Goal: Information Seeking & Learning: Understand process/instructions

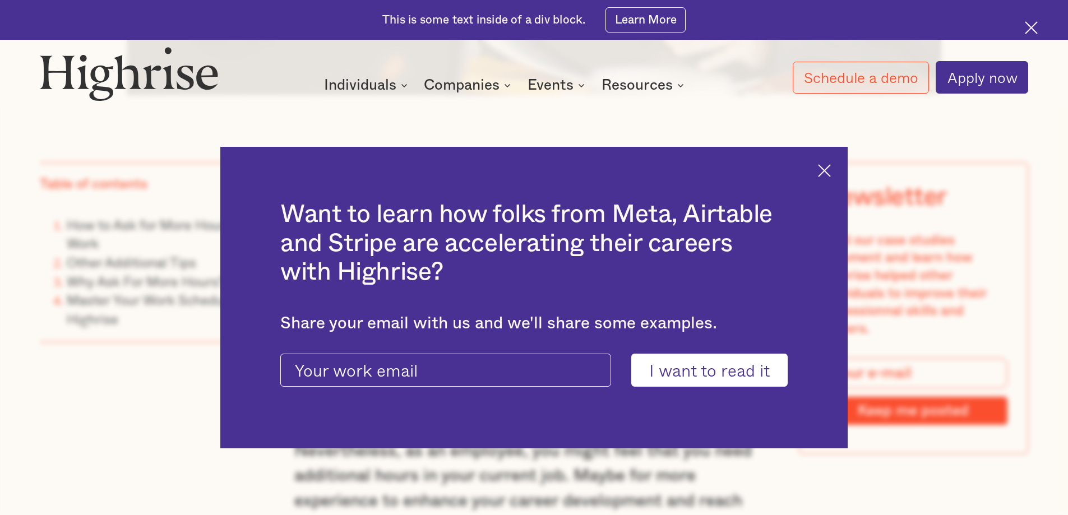
scroll to position [920, 0]
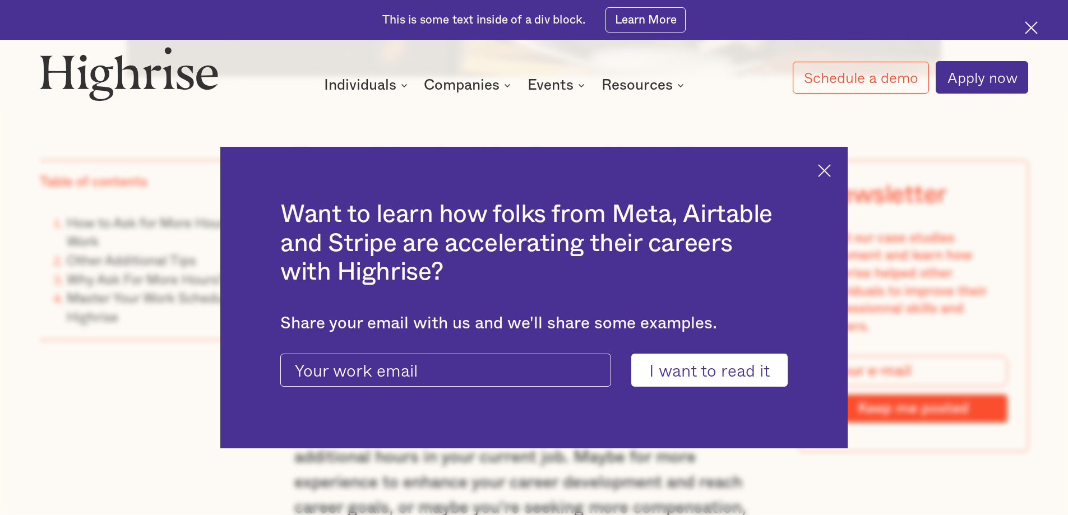
click at [831, 169] on img at bounding box center [824, 170] width 13 height 13
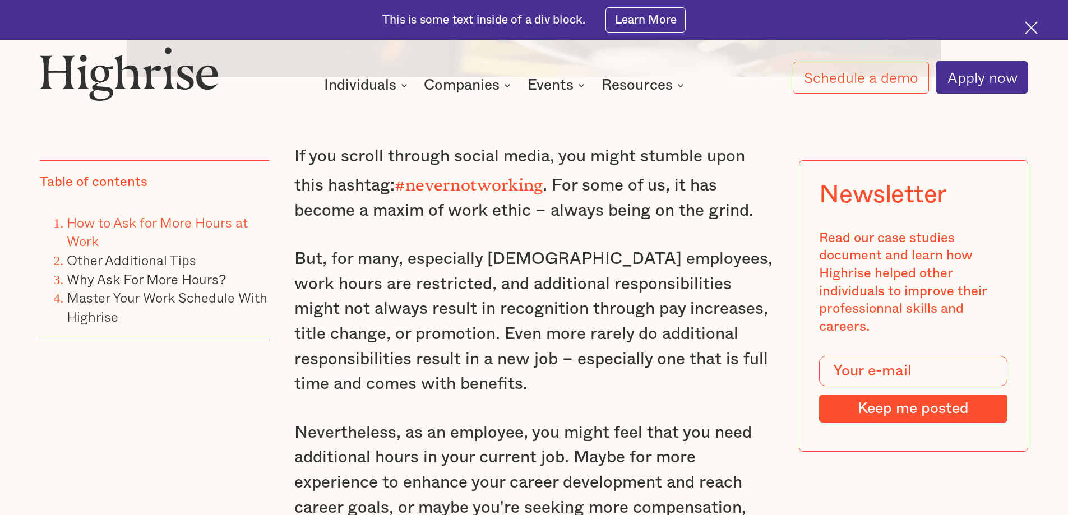
click at [97, 227] on link "How to Ask for More Hours at Work" at bounding box center [157, 232] width 181 height 40
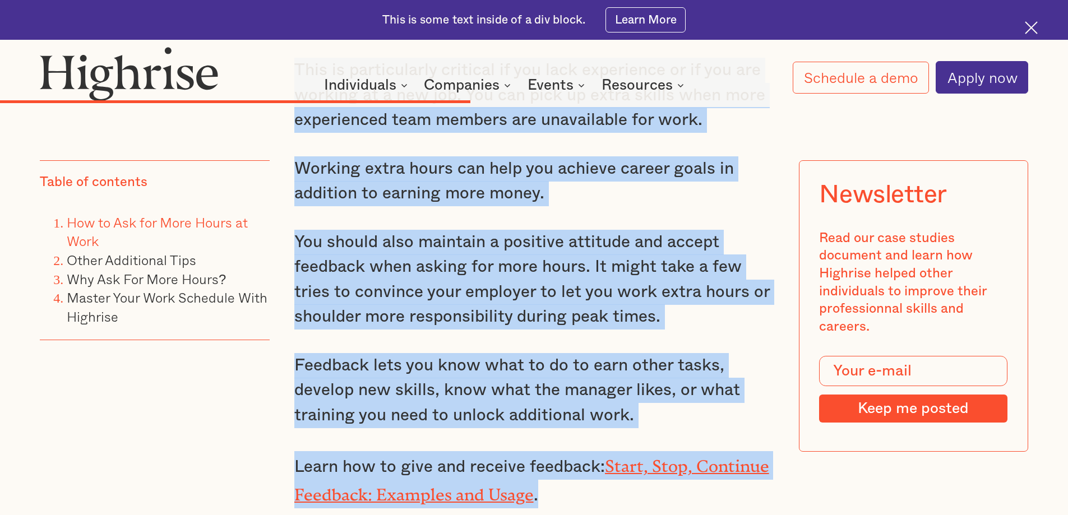
scroll to position [7325, 0]
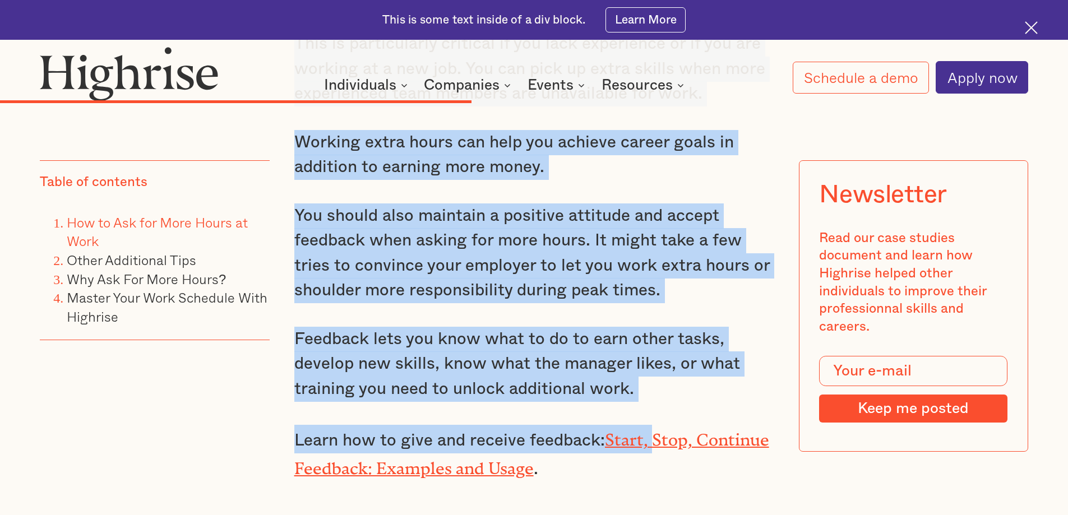
drag, startPoint x: 295, startPoint y: 167, endPoint x: 657, endPoint y: 413, distance: 438.1
copy div "Lore (Ipsu Dolorsi’a Cons), A elit sedd eiusm tempo inc utla. E do magnaal en a…"
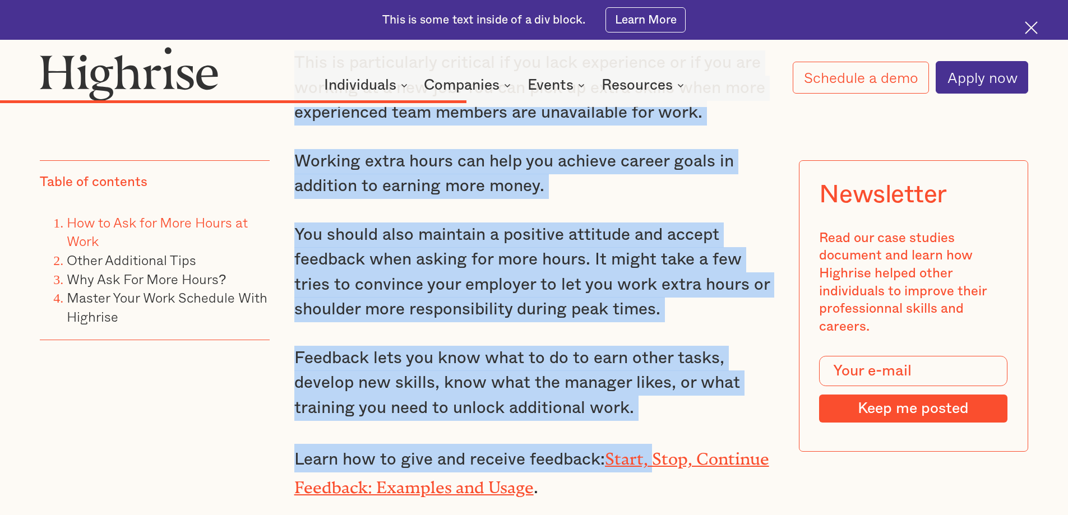
scroll to position [7363, 0]
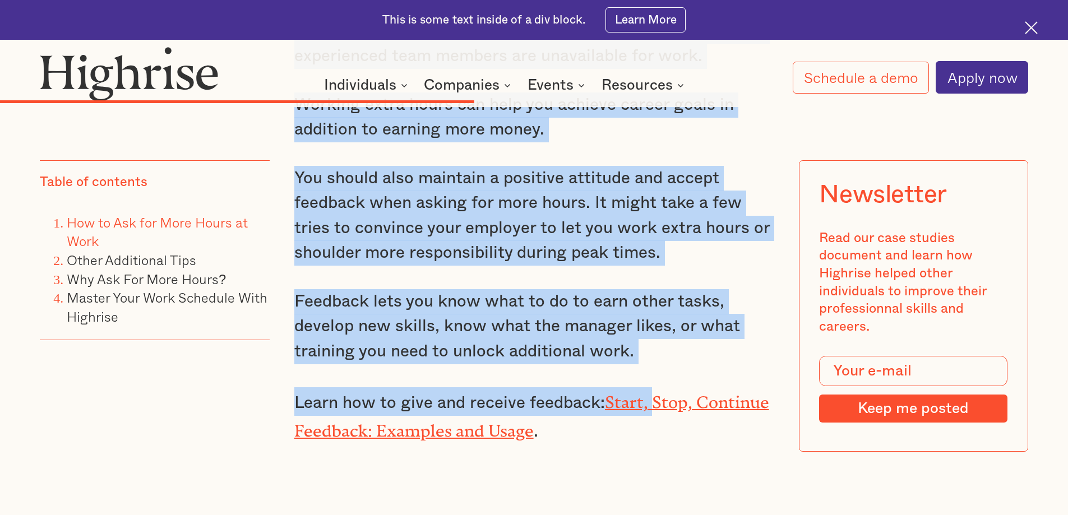
click at [666, 142] on p "Working extra hours can help you achieve career goals in addition to earning mo…" at bounding box center [534, 118] width 480 height 50
click at [665, 142] on p "Working extra hours can help you achieve career goals in addition to earning mo…" at bounding box center [534, 118] width 480 height 50
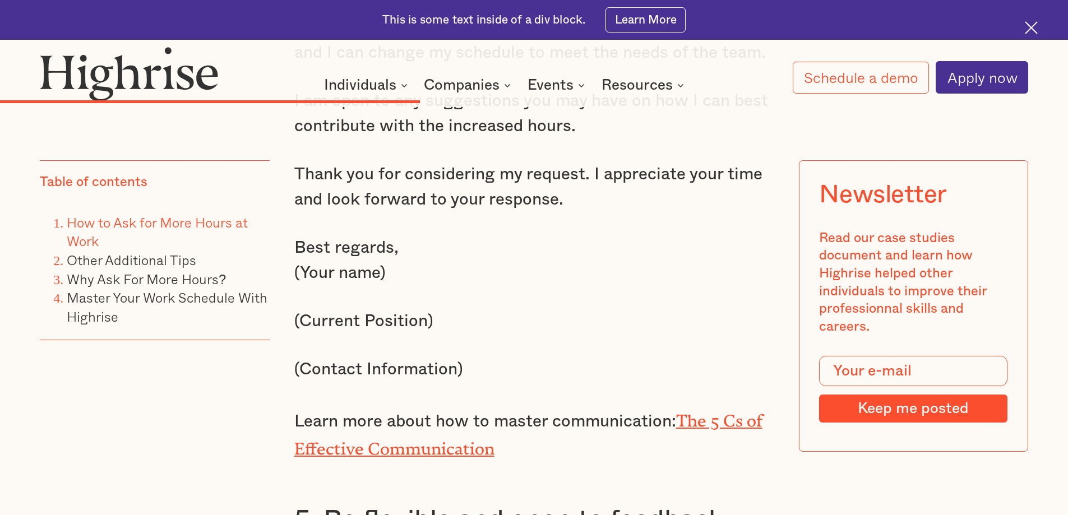
scroll to position [6648, 0]
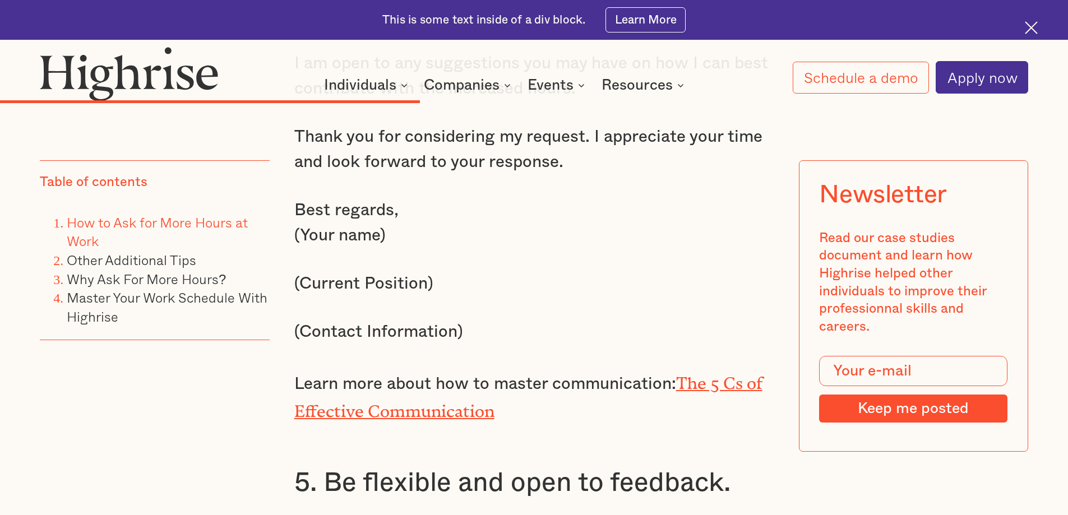
click at [692, 393] on link "The 5 Cs of Effective Communication" at bounding box center [528, 393] width 468 height 39
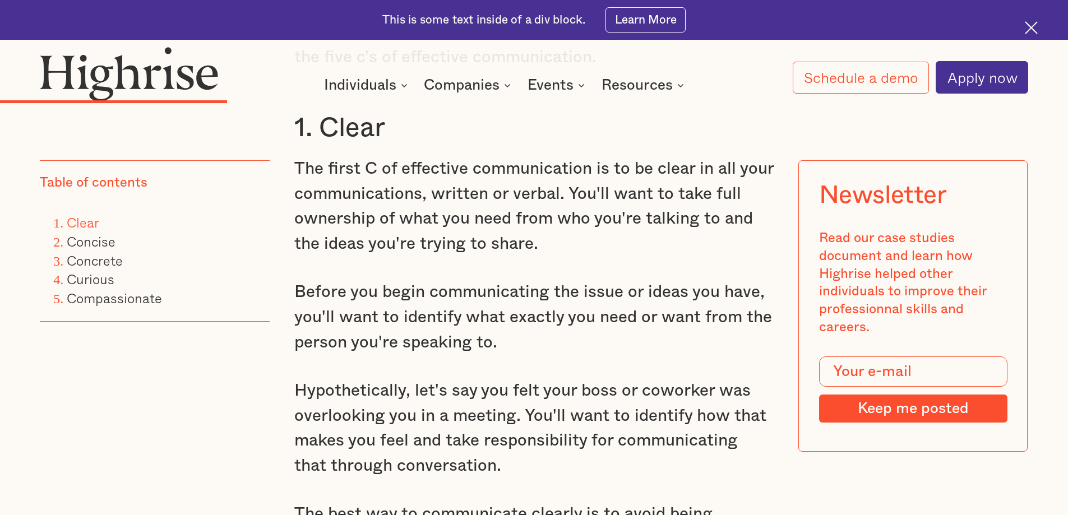
scroll to position [1986, 0]
